Goal: Navigation & Orientation: Find specific page/section

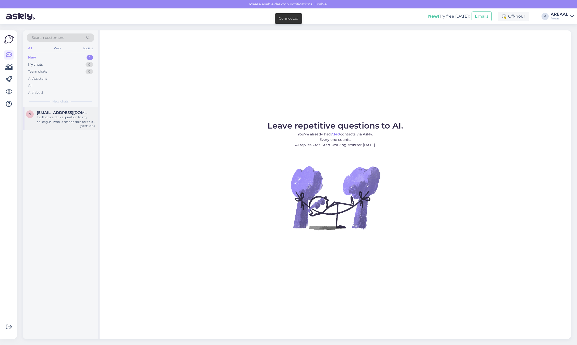
click at [80, 119] on div "I will forward this question to my colleague, who is responsible for this. The …" at bounding box center [66, 119] width 58 height 9
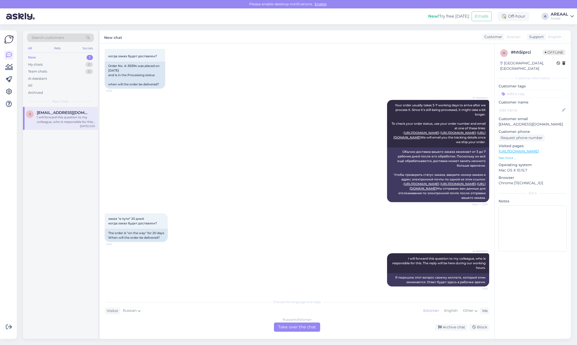
scroll to position [582, 0]
click at [294, 101] on div "AI Assistant Your order usually takes 3-7 working days to arrive after we proce…" at bounding box center [297, 150] width 384 height 113
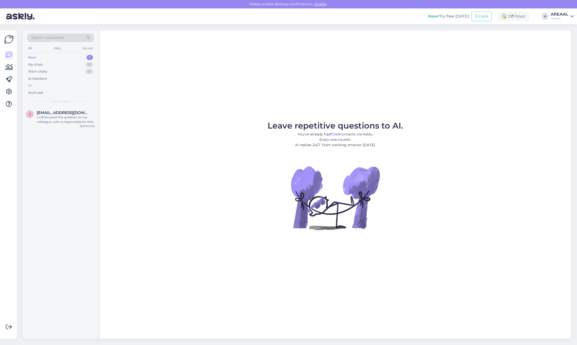
click at [57, 82] on div "All" at bounding box center [60, 85] width 67 height 7
click at [76, 114] on span "[EMAIL_ADDRESS][DOMAIN_NAME]" at bounding box center [63, 112] width 53 height 5
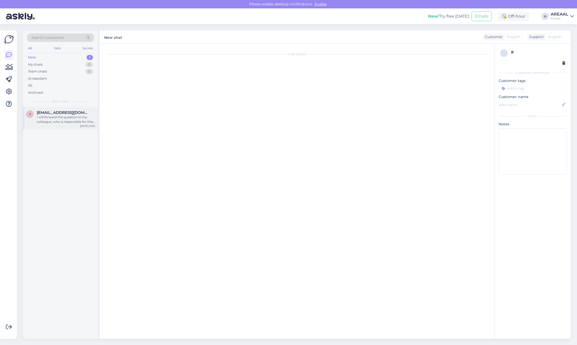
scroll to position [581, 0]
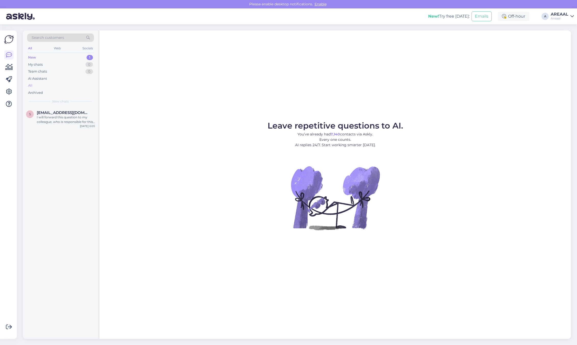
click at [58, 87] on div "All" at bounding box center [60, 85] width 67 height 7
